Goal: Task Accomplishment & Management: Manage account settings

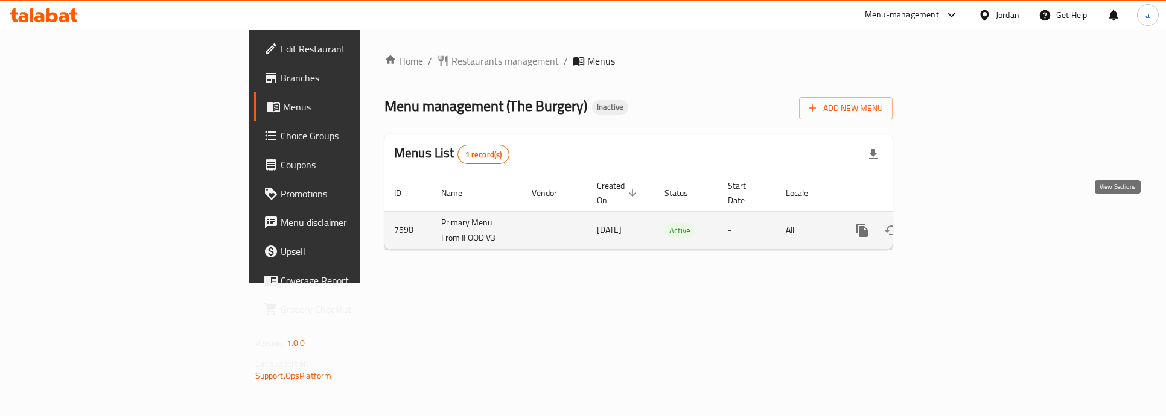
click at [956, 223] on icon "enhanced table" at bounding box center [949, 230] width 14 height 14
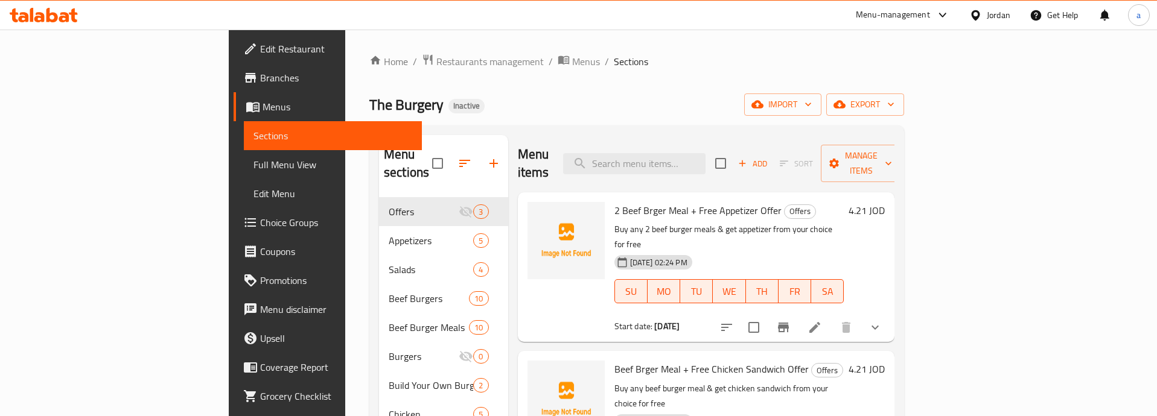
click at [260, 215] on span "Choice Groups" at bounding box center [336, 222] width 152 height 14
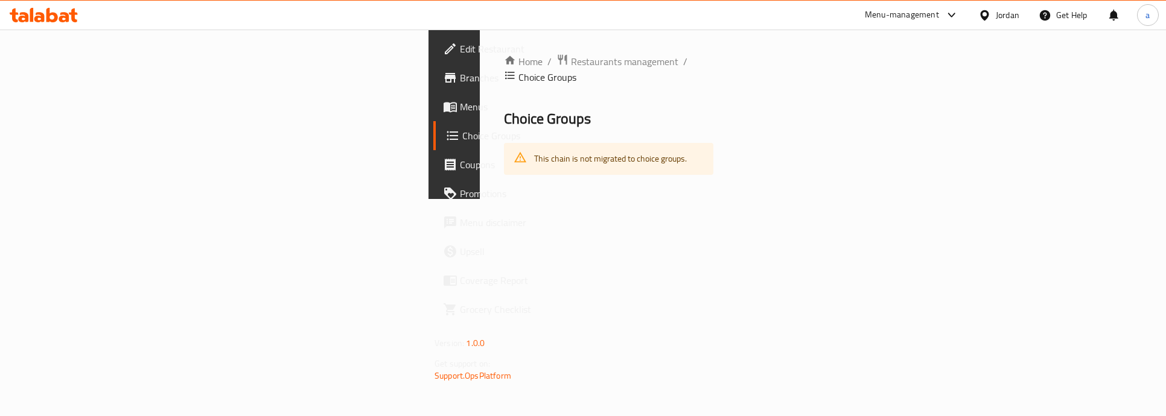
click at [460, 167] on span "Coupons" at bounding box center [537, 164] width 154 height 14
click at [460, 50] on span "Edit Restaurant" at bounding box center [537, 49] width 154 height 14
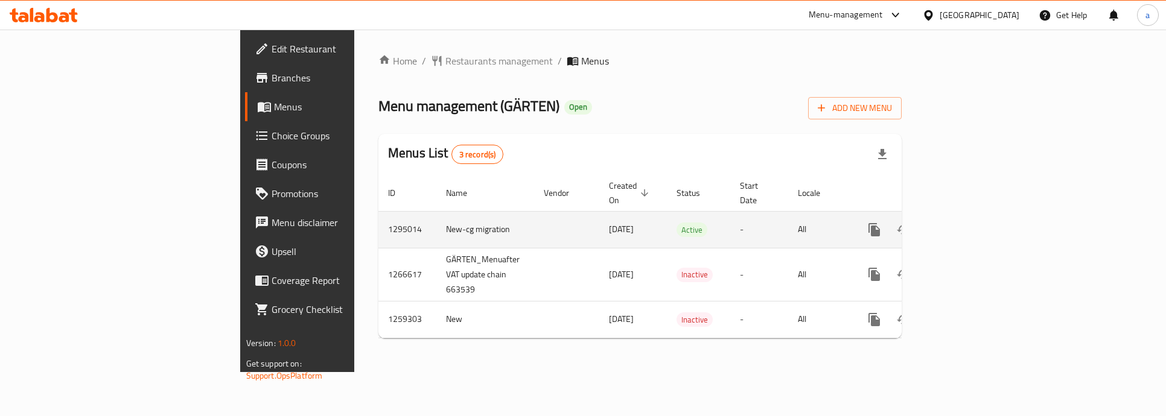
click at [969, 223] on icon "enhanced table" at bounding box center [961, 230] width 14 height 14
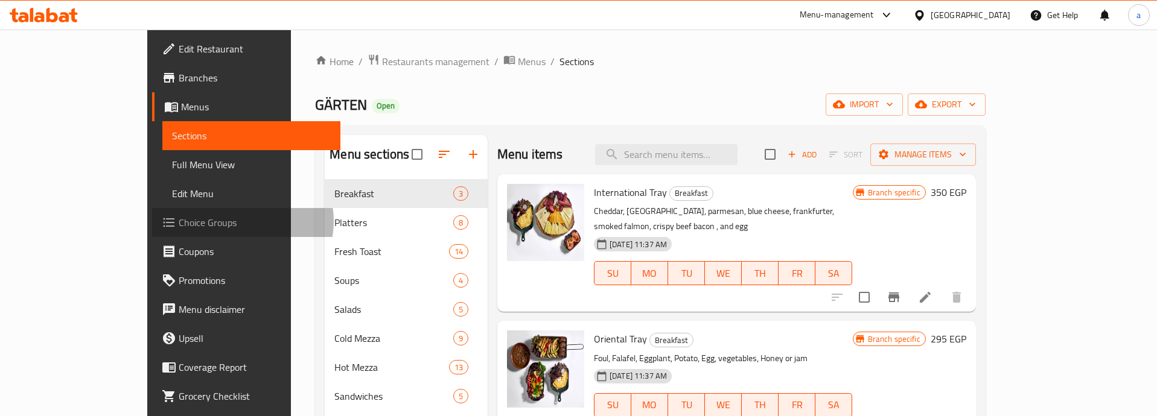
click at [179, 221] on span "Choice Groups" at bounding box center [255, 222] width 152 height 14
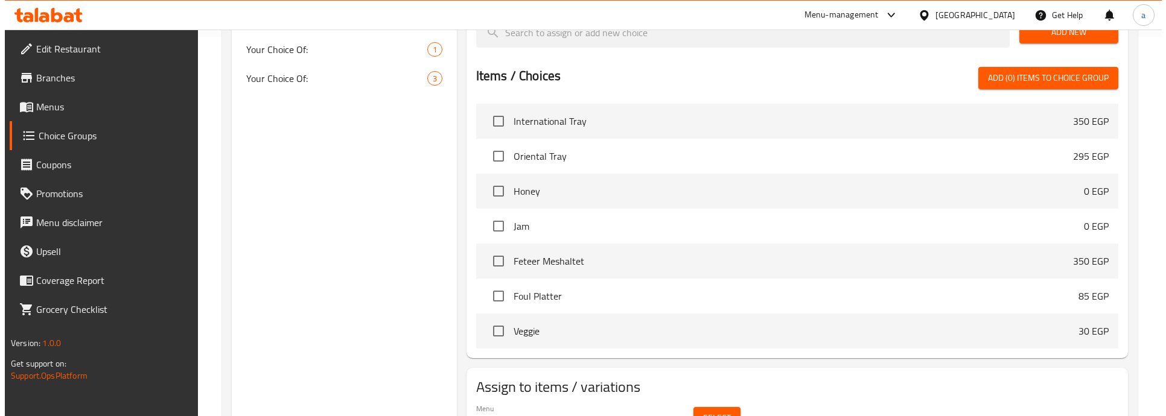
scroll to position [411, 0]
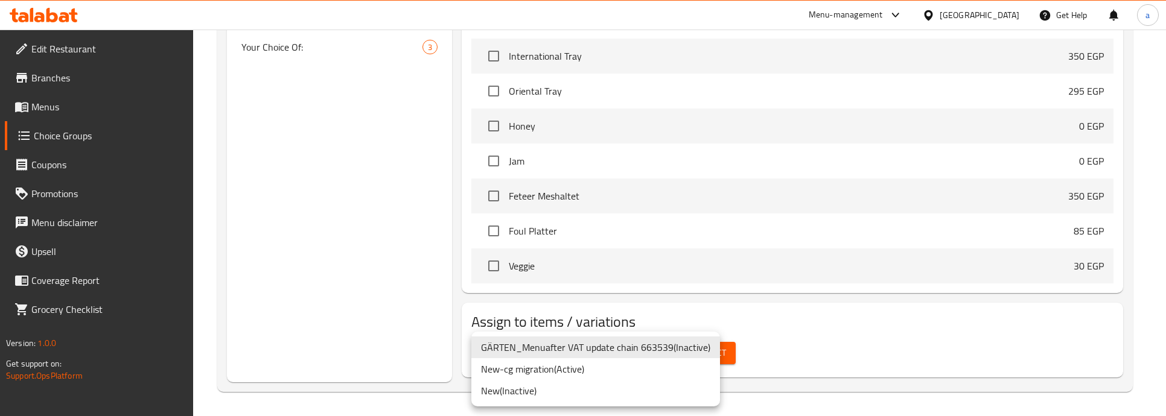
drag, startPoint x: 622, startPoint y: 368, endPoint x: 709, endPoint y: 371, distance: 86.9
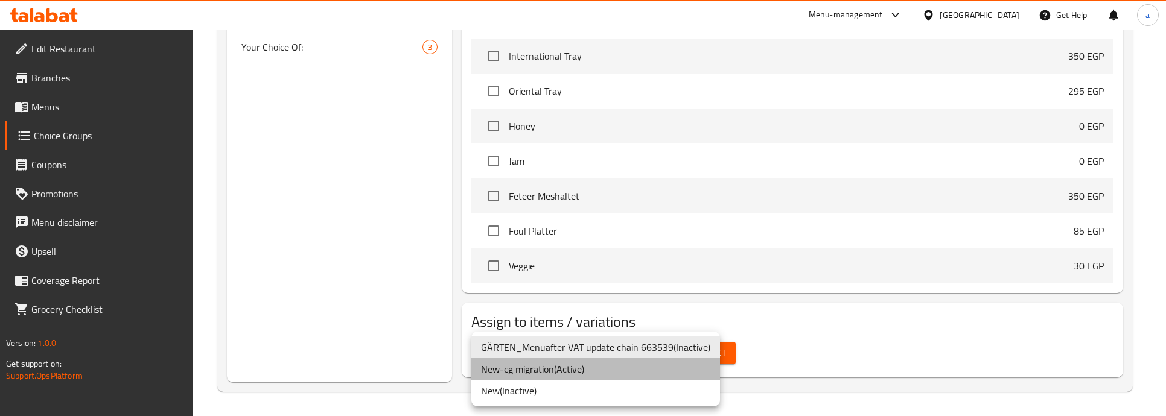
click at [622, 368] on li "New-cg migration ( Active )" at bounding box center [595, 369] width 249 height 22
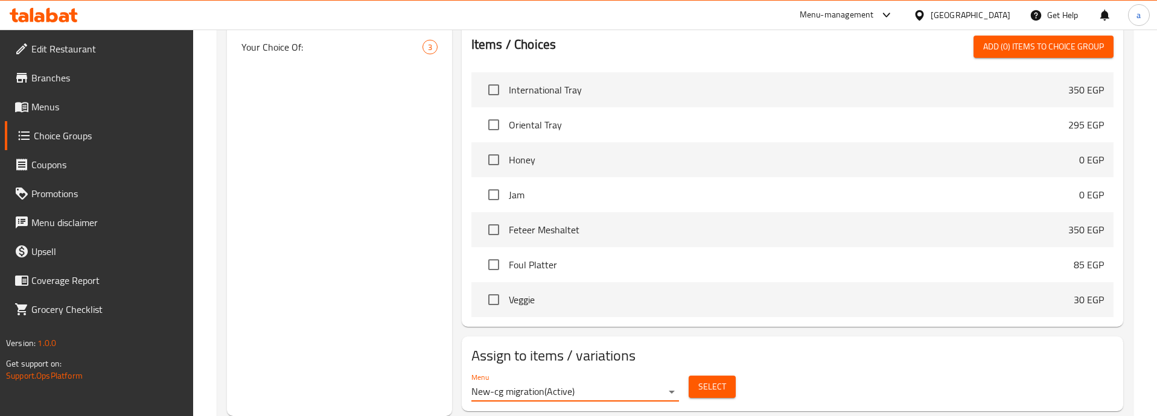
click at [717, 380] on span "Select" at bounding box center [712, 387] width 28 height 15
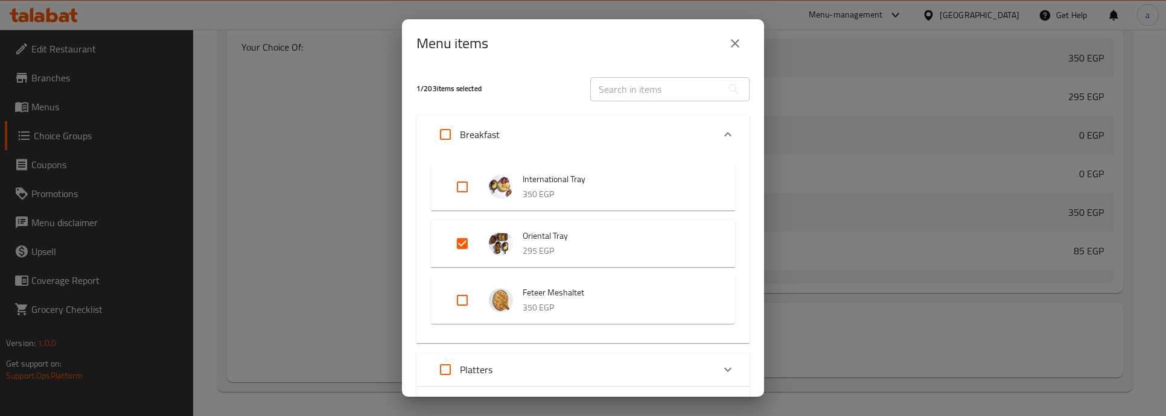
drag, startPoint x: 736, startPoint y: 48, endPoint x: 845, endPoint y: 119, distance: 130.7
click at [736, 48] on icon "close" at bounding box center [735, 43] width 14 height 14
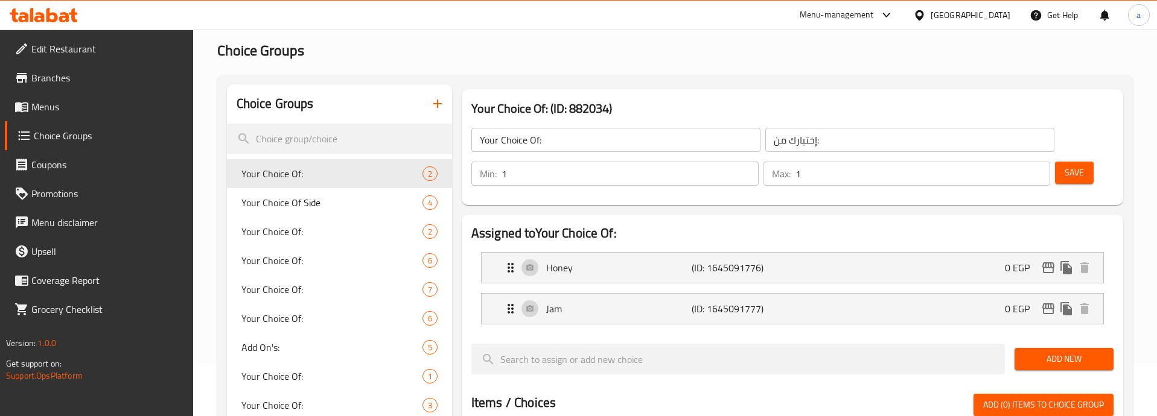
scroll to position [0, 0]
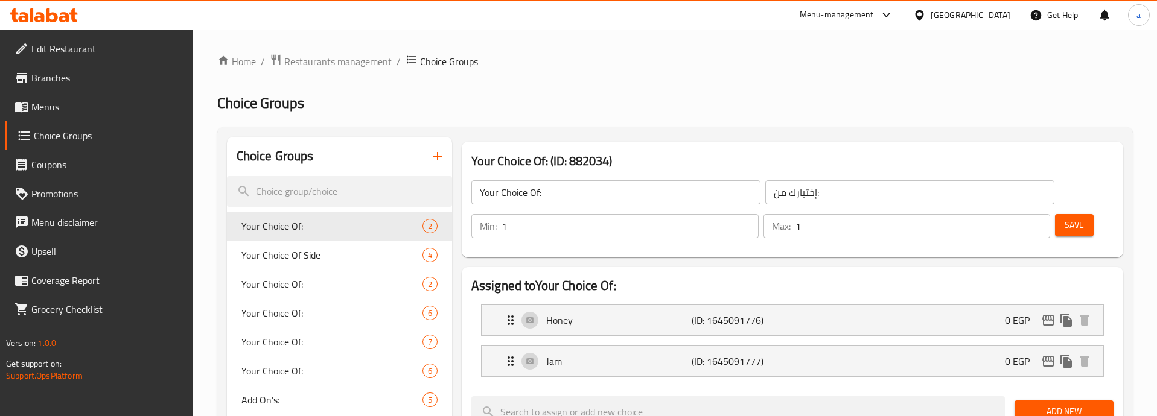
click at [74, 52] on span "Edit Restaurant" at bounding box center [107, 49] width 152 height 14
